Goal: Check status

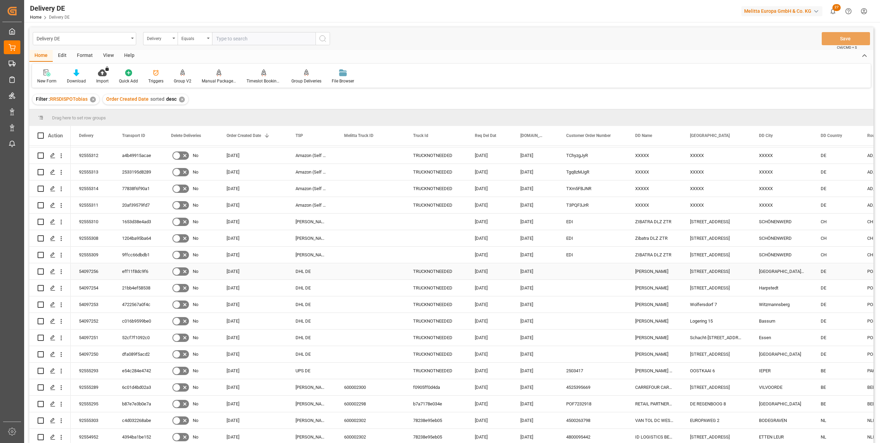
scroll to position [186, 0]
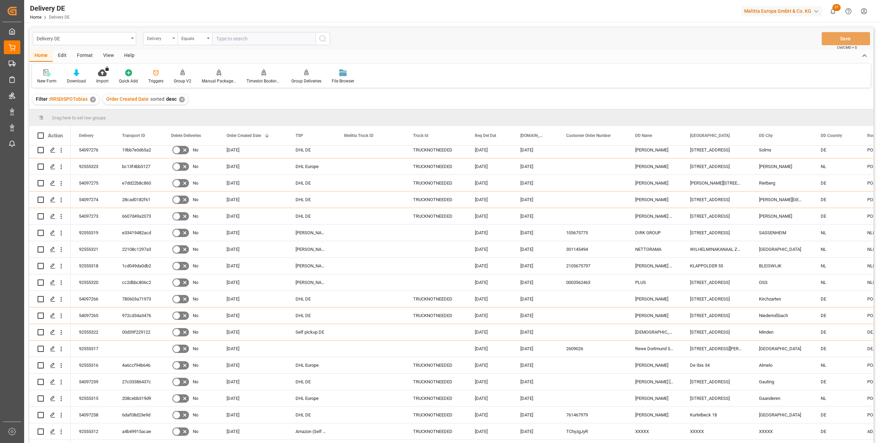
click at [153, 40] on div "Delivery" at bounding box center [158, 38] width 23 height 8
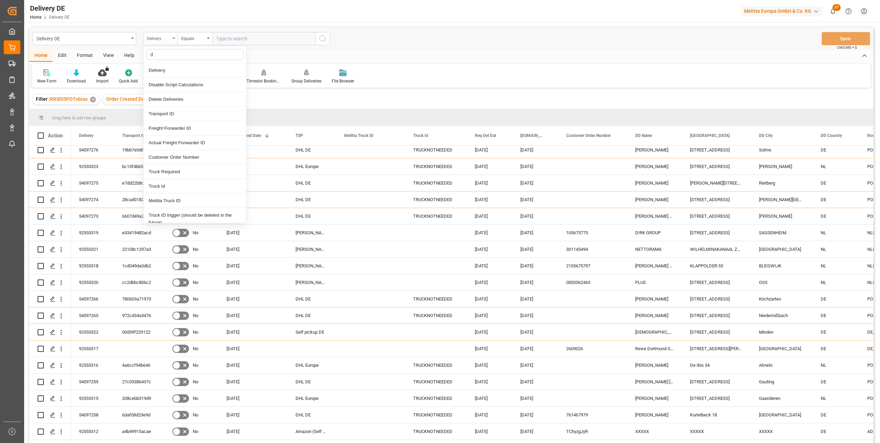
type input "dd"
click at [162, 145] on div "DD City" at bounding box center [195, 143] width 103 height 14
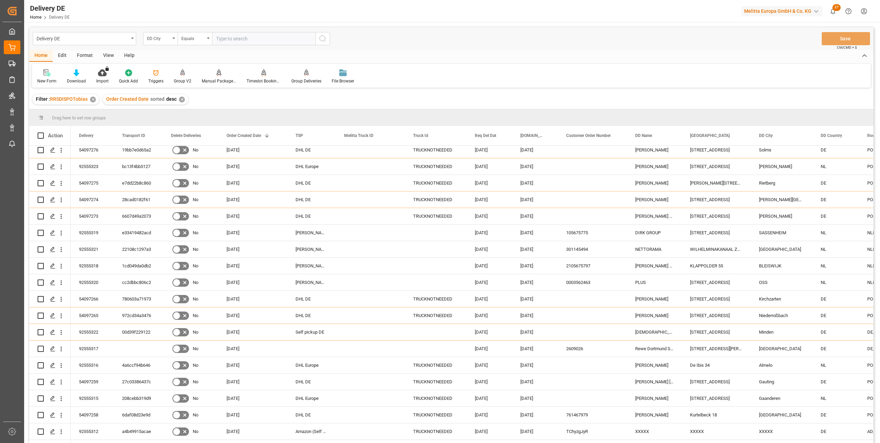
click at [228, 43] on input "text" at bounding box center [263, 38] width 103 height 13
type input "wustermark"
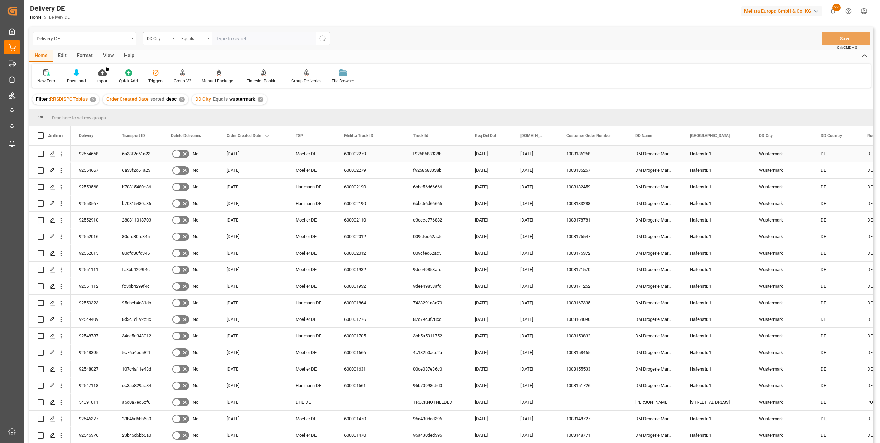
click at [92, 152] on div "92554668" at bounding box center [92, 154] width 43 height 16
